Goal: Information Seeking & Learning: Find specific fact

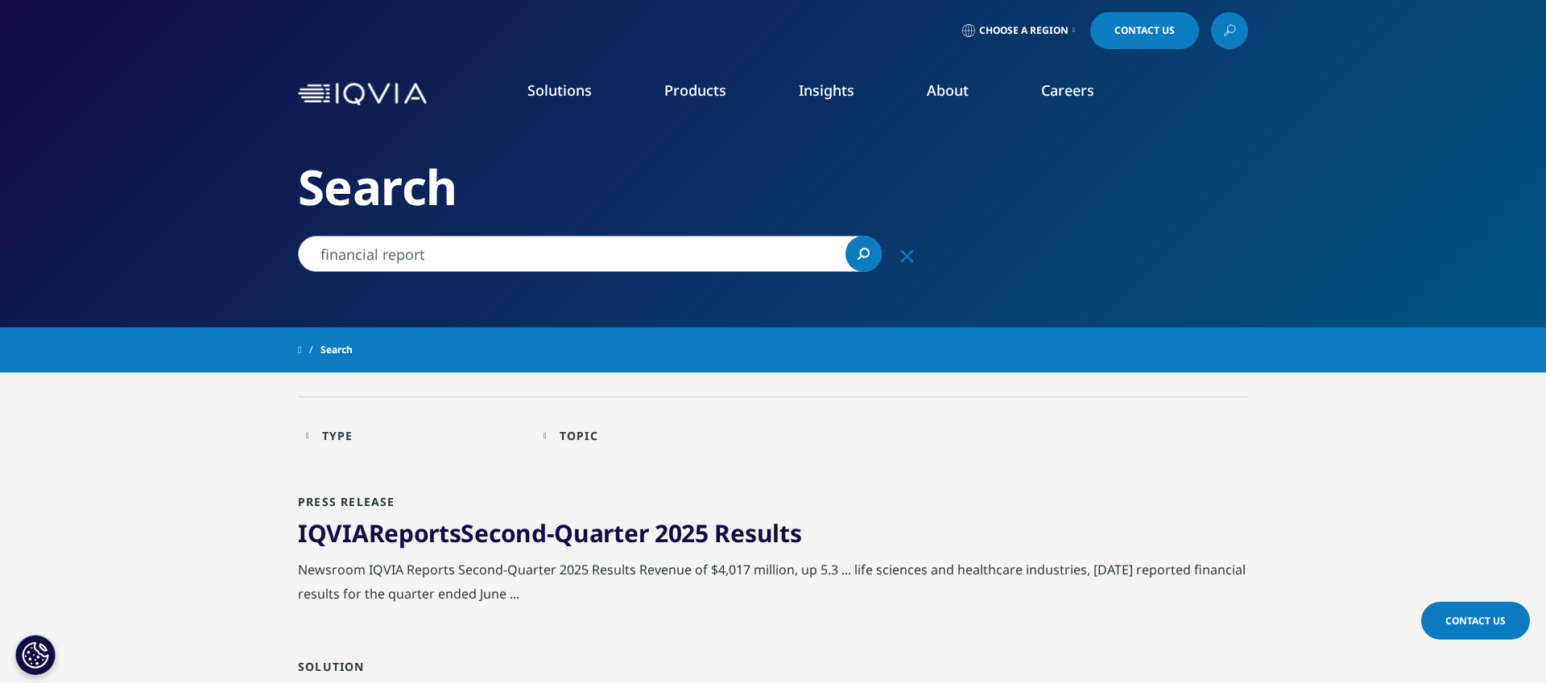
click at [1059, 30] on span "Choose a Region" at bounding box center [1023, 30] width 89 height 13
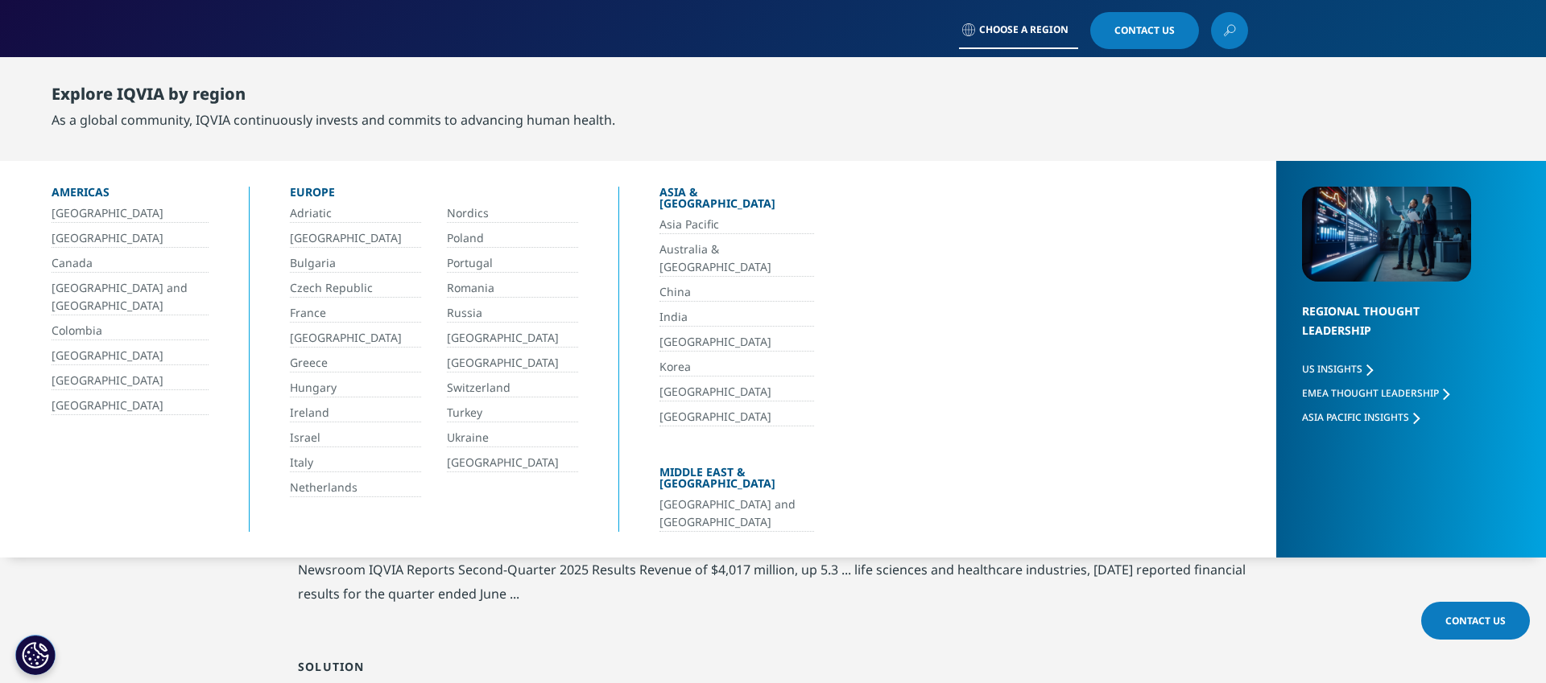
click at [502, 466] on link "[GEOGRAPHIC_DATA]" at bounding box center [512, 463] width 131 height 19
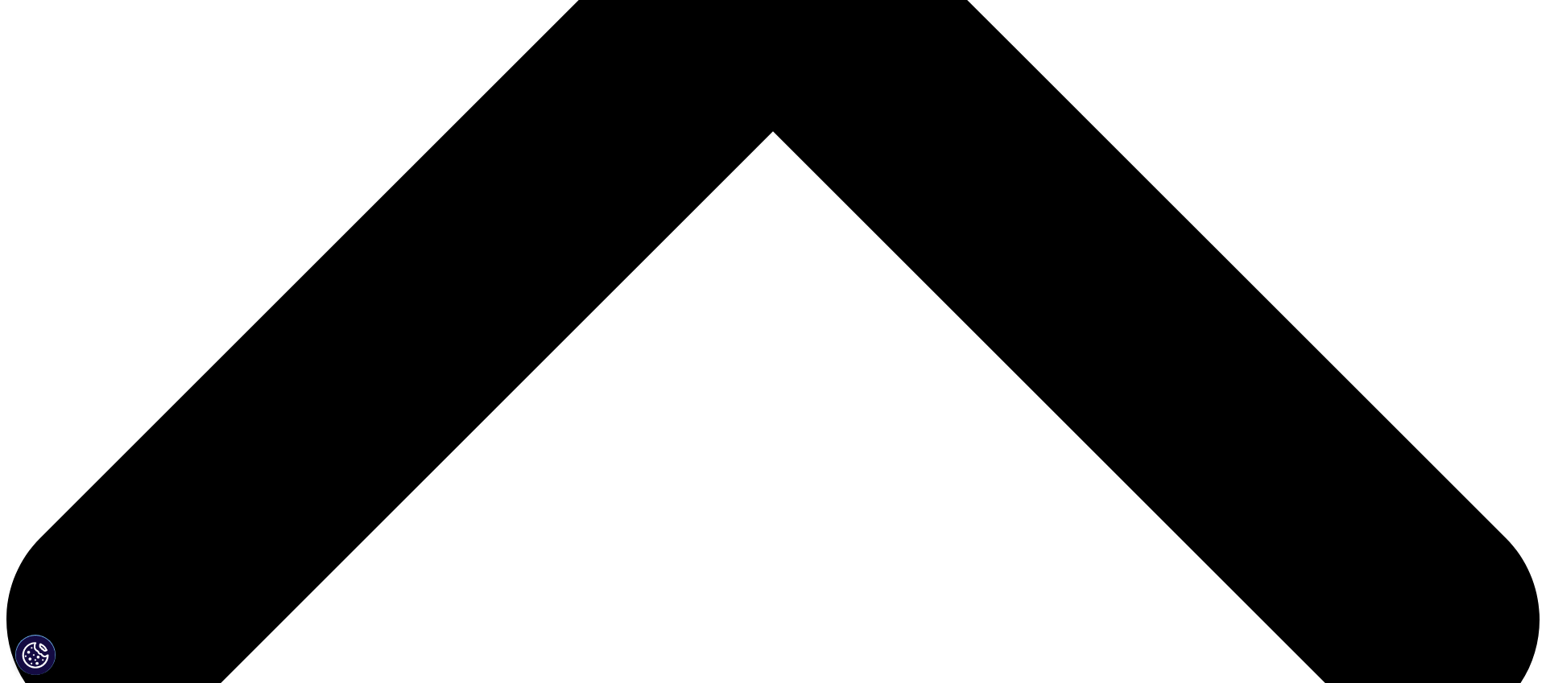
scroll to position [1150, 0]
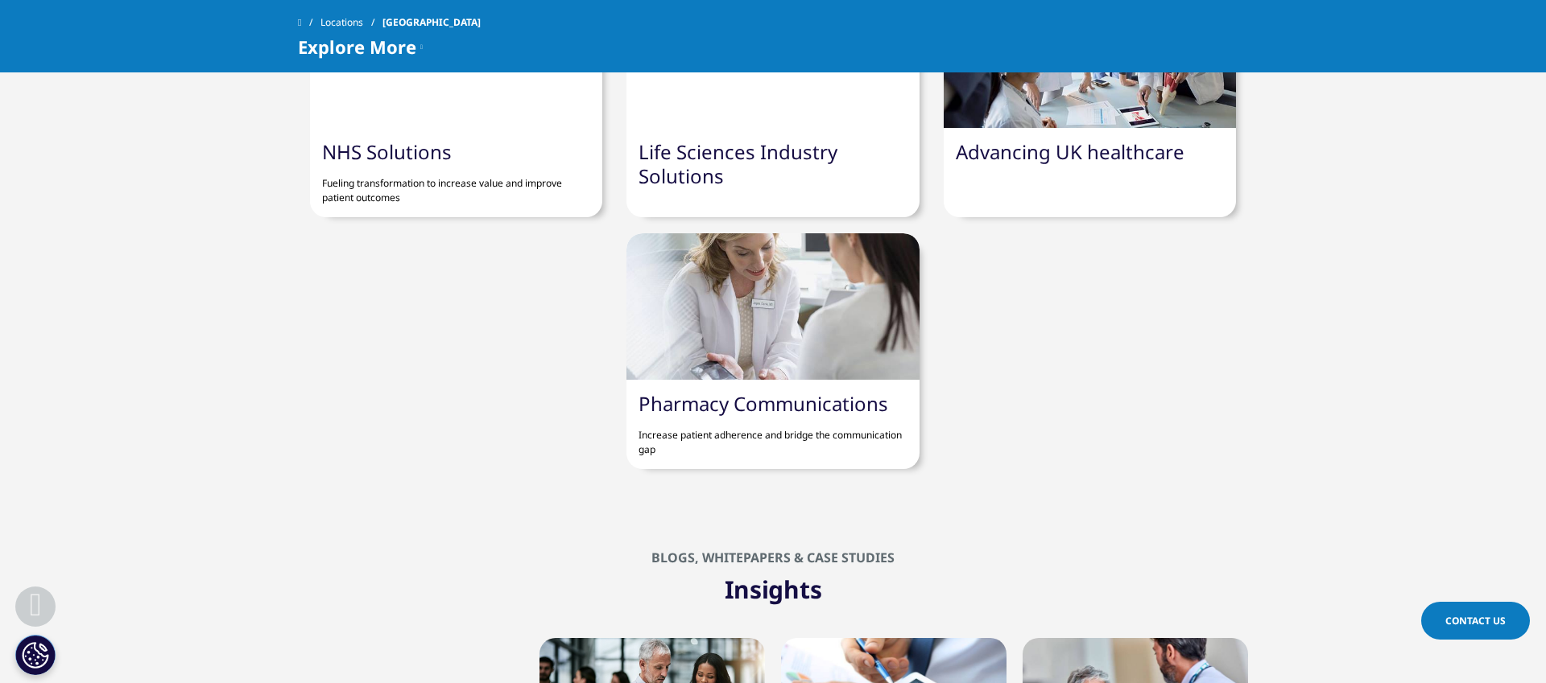
click at [1456, 625] on span "Contact Us" at bounding box center [1475, 621] width 60 height 14
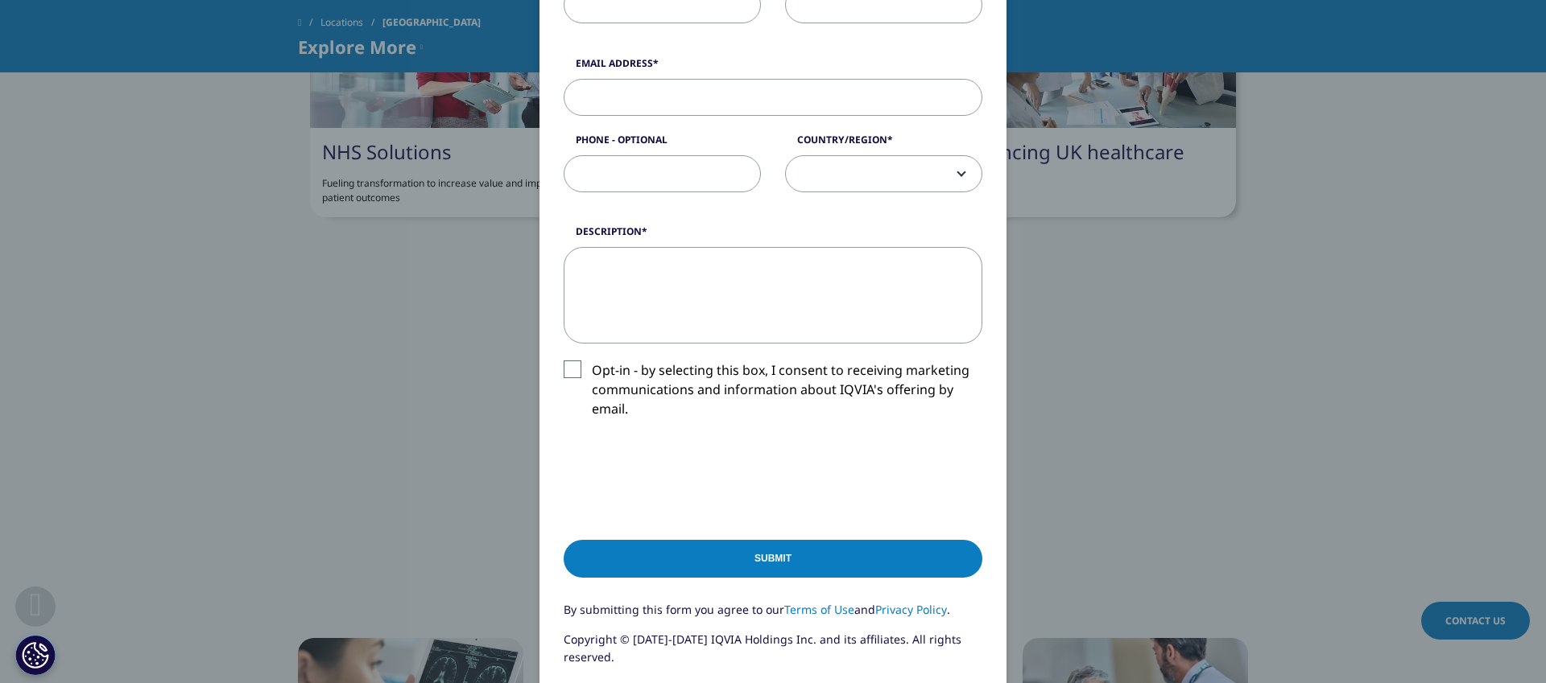
scroll to position [655, 0]
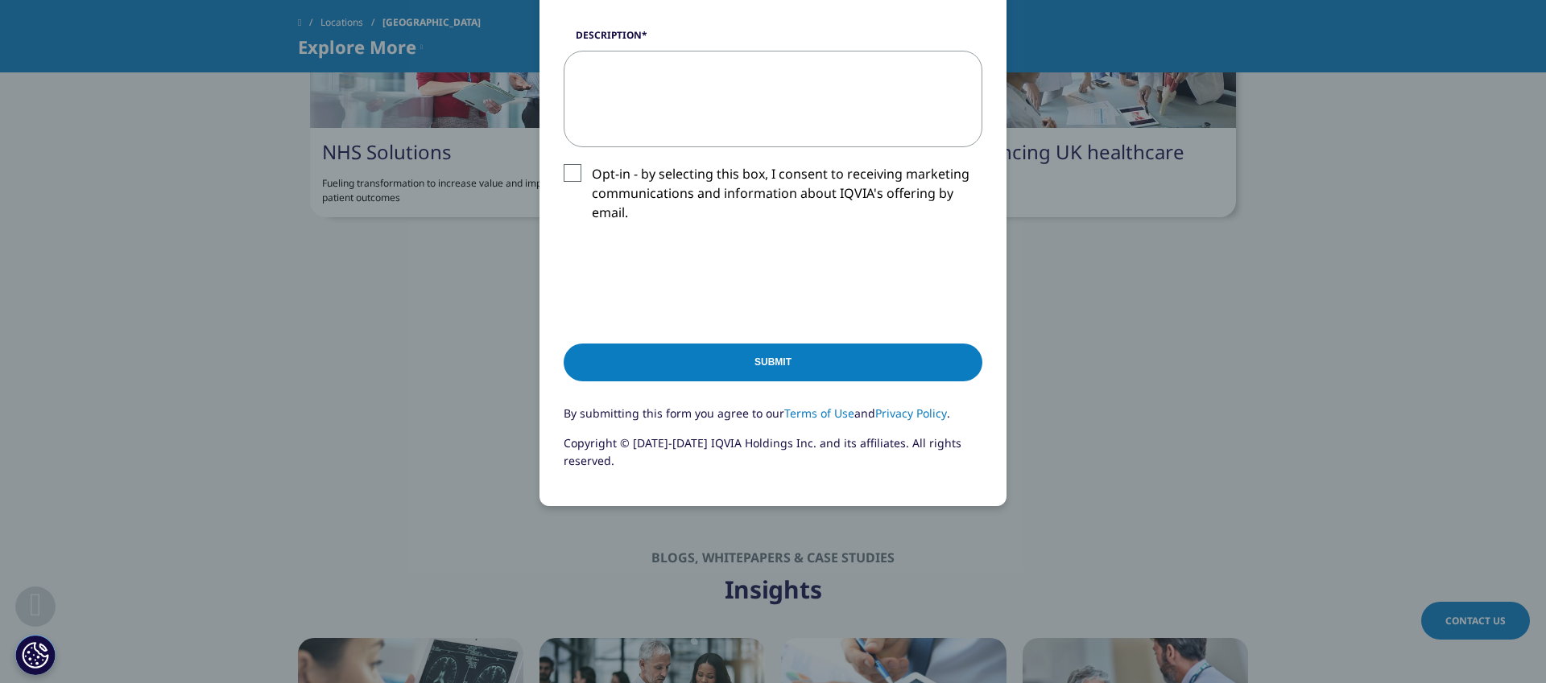
click at [1079, 479] on div "Please fill in all required fields below. If you're interested in a career with…" at bounding box center [773, 14] width 950 height 1339
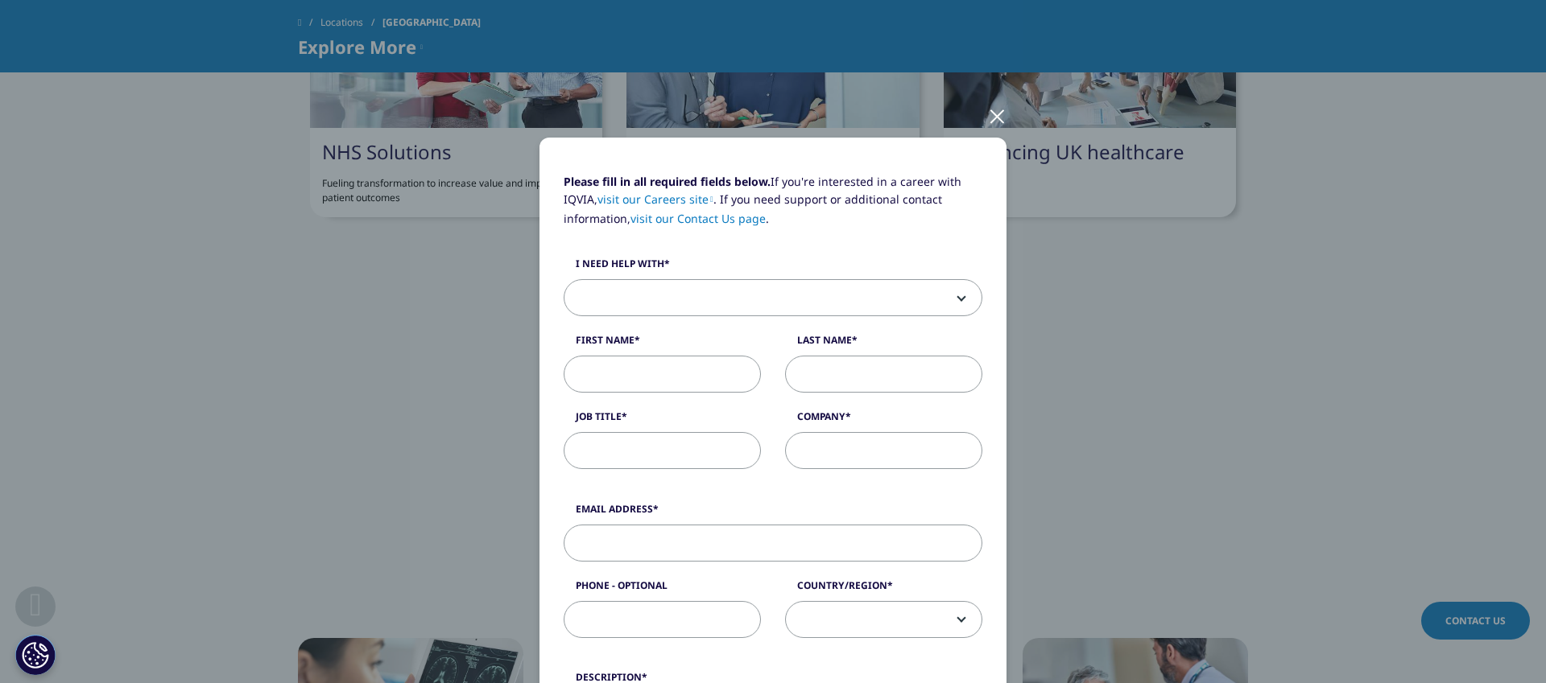
scroll to position [0, 0]
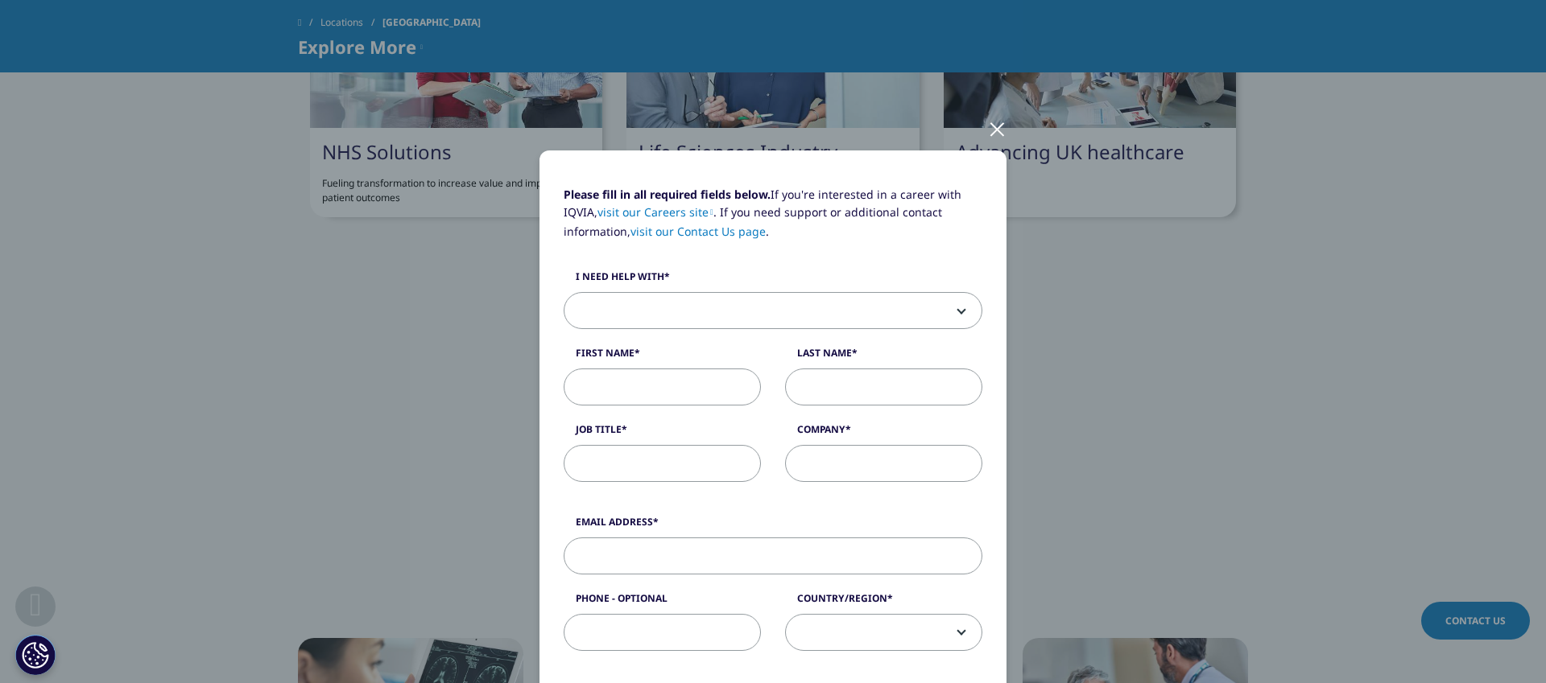
click at [997, 130] on div at bounding box center [997, 128] width 19 height 44
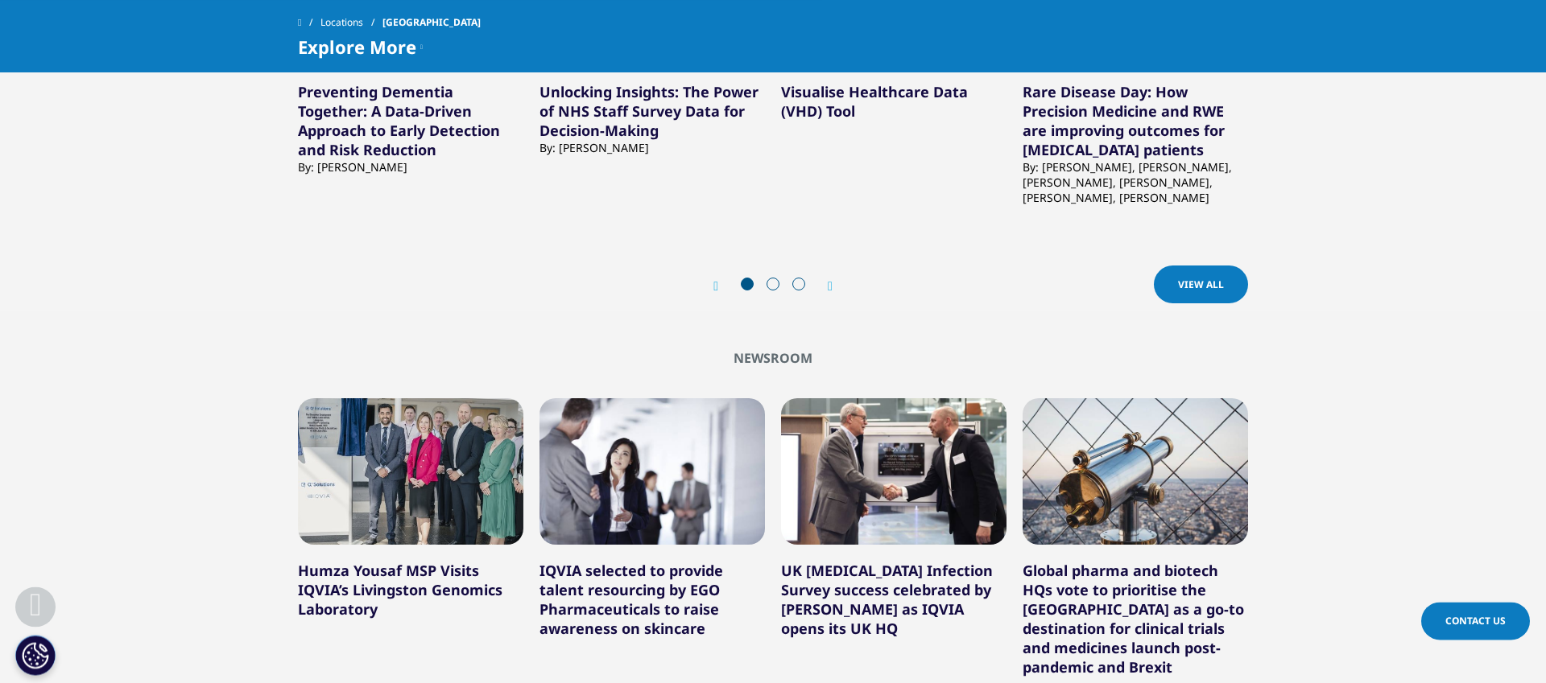
scroll to position [1971, 0]
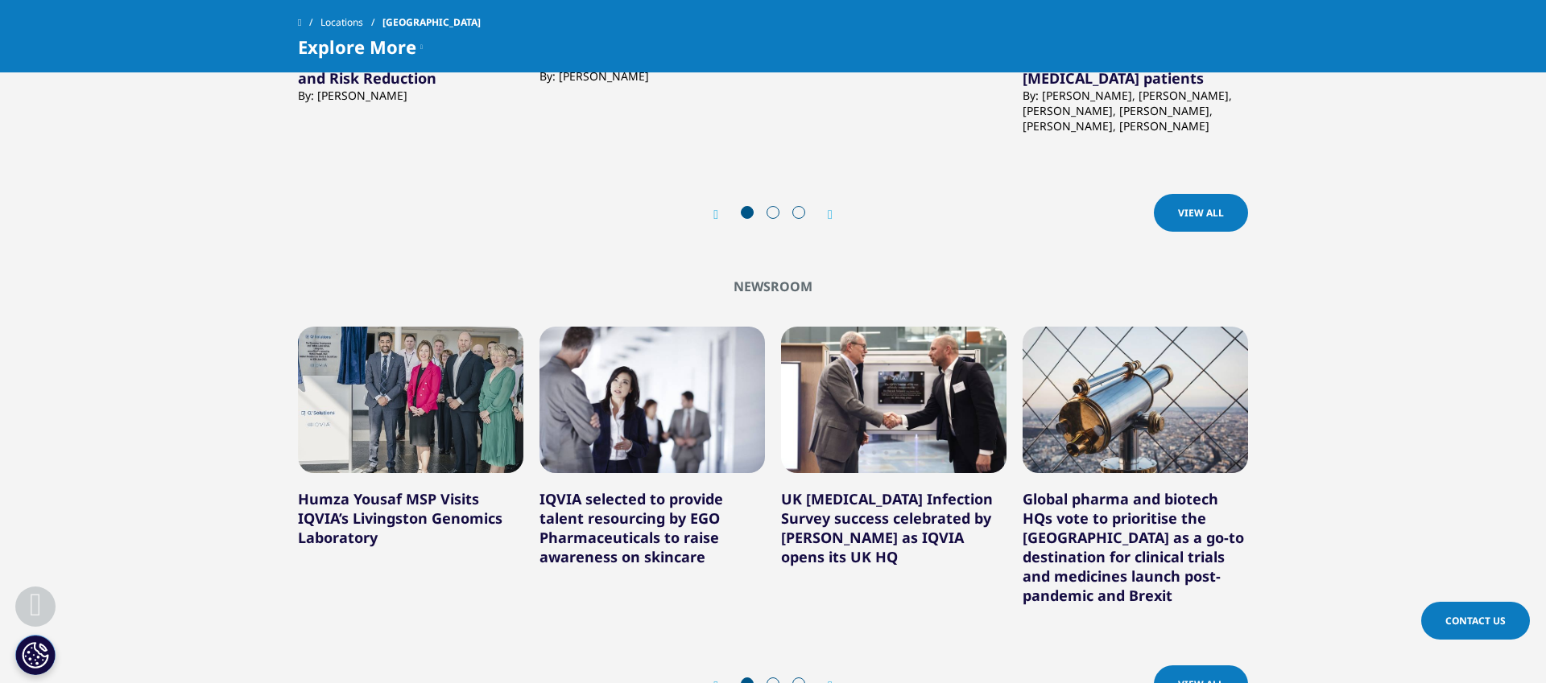
click at [1203, 211] on span "View All" at bounding box center [1201, 213] width 46 height 14
